Goal: Task Accomplishment & Management: Manage account settings

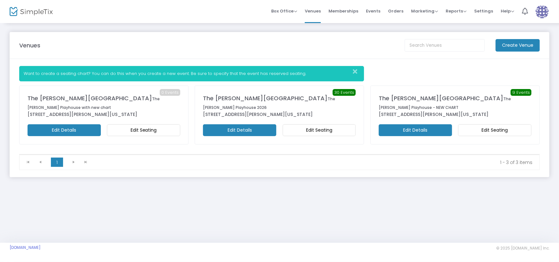
click at [83, 124] on m-button "Edit Details" at bounding box center [64, 130] width 73 height 12
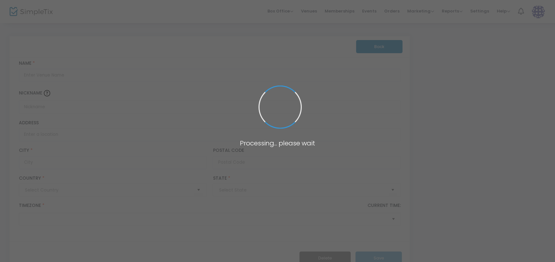
type input "[GEOGRAPHIC_DATA]"
type input "The [PERSON_NAME][GEOGRAPHIC_DATA]"
type input "The [PERSON_NAME] Playhouse with new chart"
type input "1838 [PERSON_NAME] Avenue"
type input "Grand Rivers"
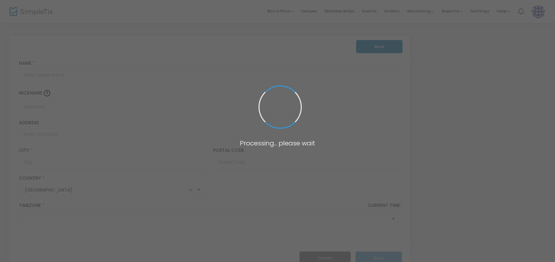
type input "42045"
type input "[GEOGRAPHIC_DATA]"
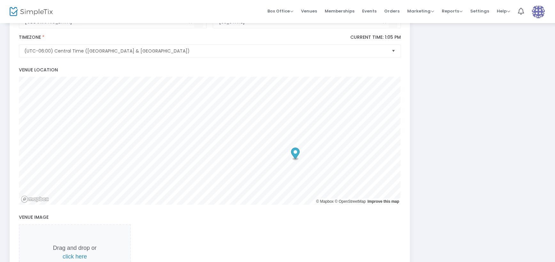
scroll to position [286, 0]
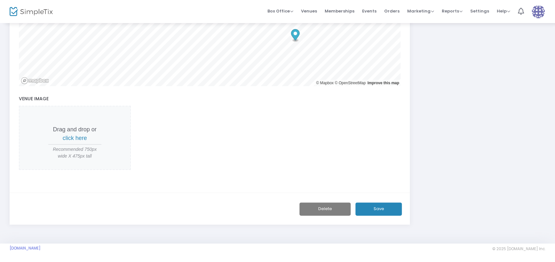
click at [330, 206] on button "Delete" at bounding box center [324, 208] width 51 height 13
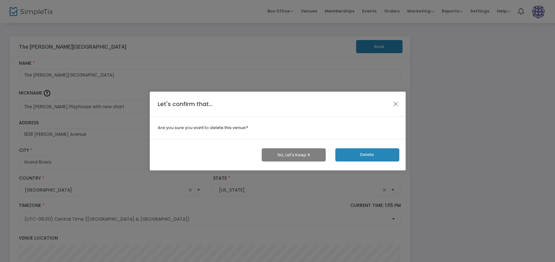
click at [370, 156] on button "Delete" at bounding box center [367, 154] width 64 height 13
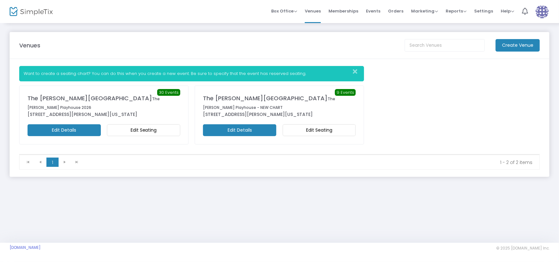
click at [31, 13] on img at bounding box center [31, 11] width 43 height 9
